Goal: Transaction & Acquisition: Purchase product/service

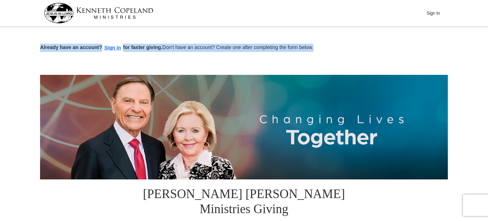
drag, startPoint x: 323, startPoint y: 48, endPoint x: 38, endPoint y: 50, distance: 285.3
copy p "Already have an account? Sign in for faster giving. Don't have an account? Crea…"
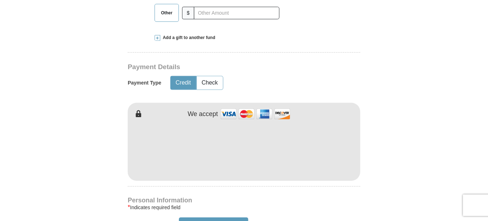
scroll to position [358, 0]
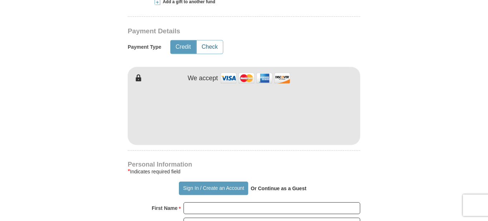
click at [208, 40] on button "Check" at bounding box center [210, 46] width 26 height 13
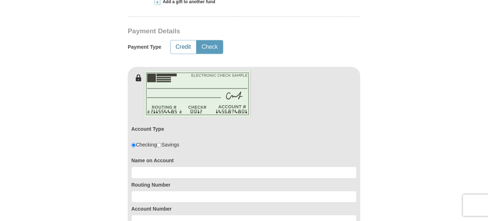
click at [179, 40] on button "Credit" at bounding box center [183, 46] width 25 height 13
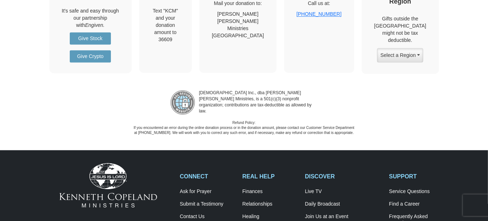
scroll to position [1002, 0]
